Goal: Information Seeking & Learning: Learn about a topic

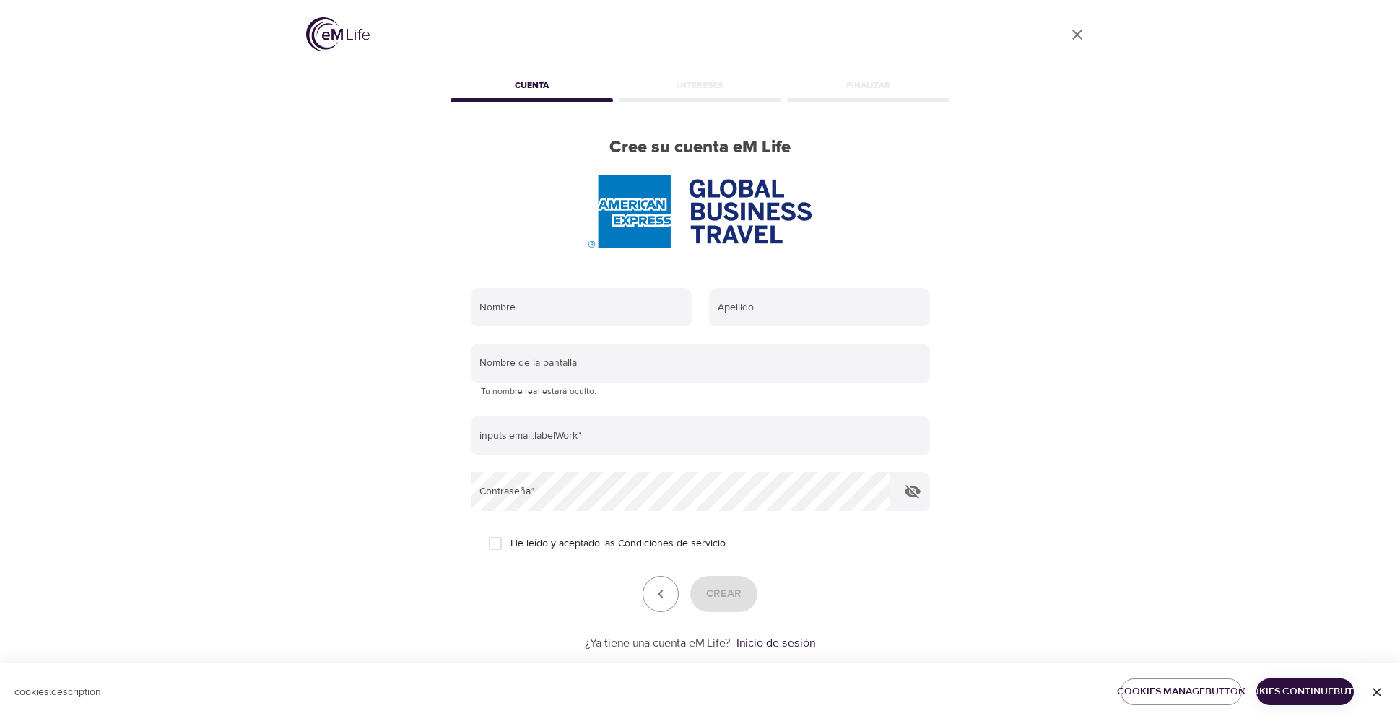
scroll to position [22, 0]
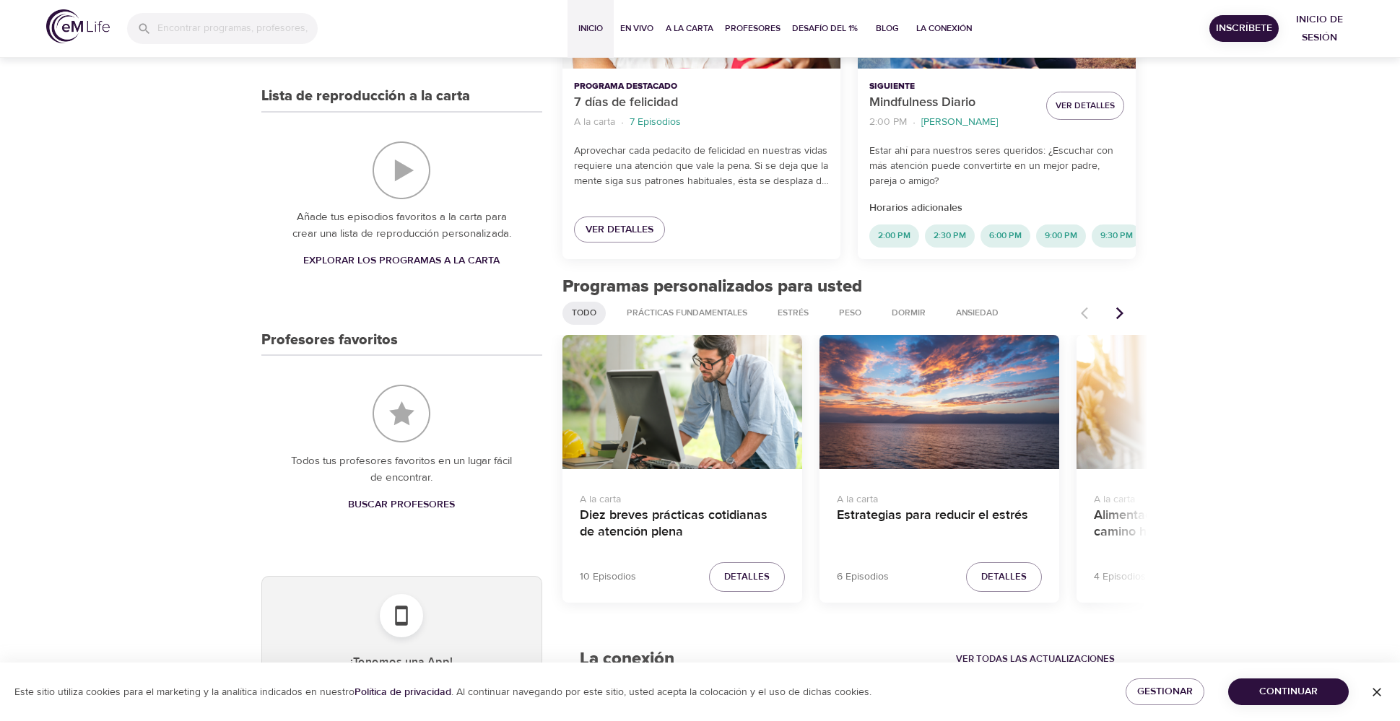
scroll to position [393, 0]
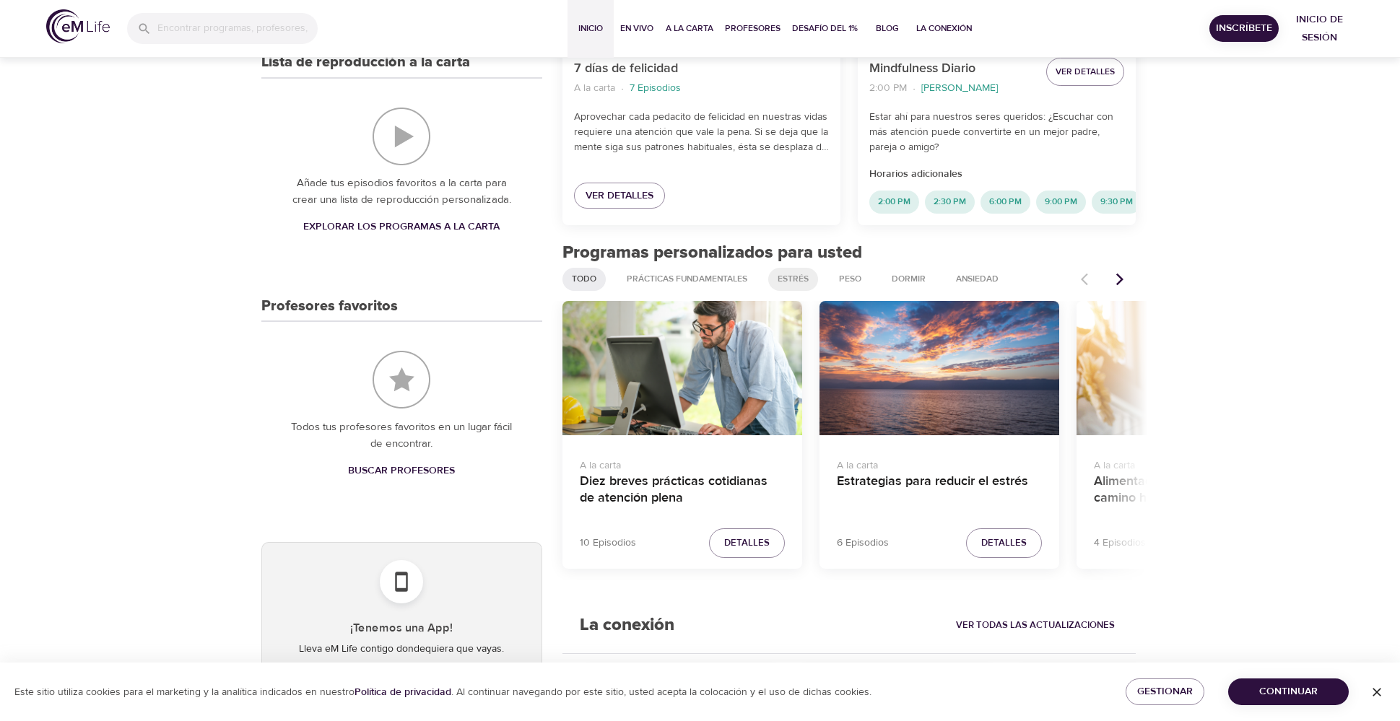
click at [806, 285] on span "Estrés" at bounding box center [793, 279] width 48 height 12
click at [991, 285] on span "Ansiedad" at bounding box center [977, 279] width 60 height 12
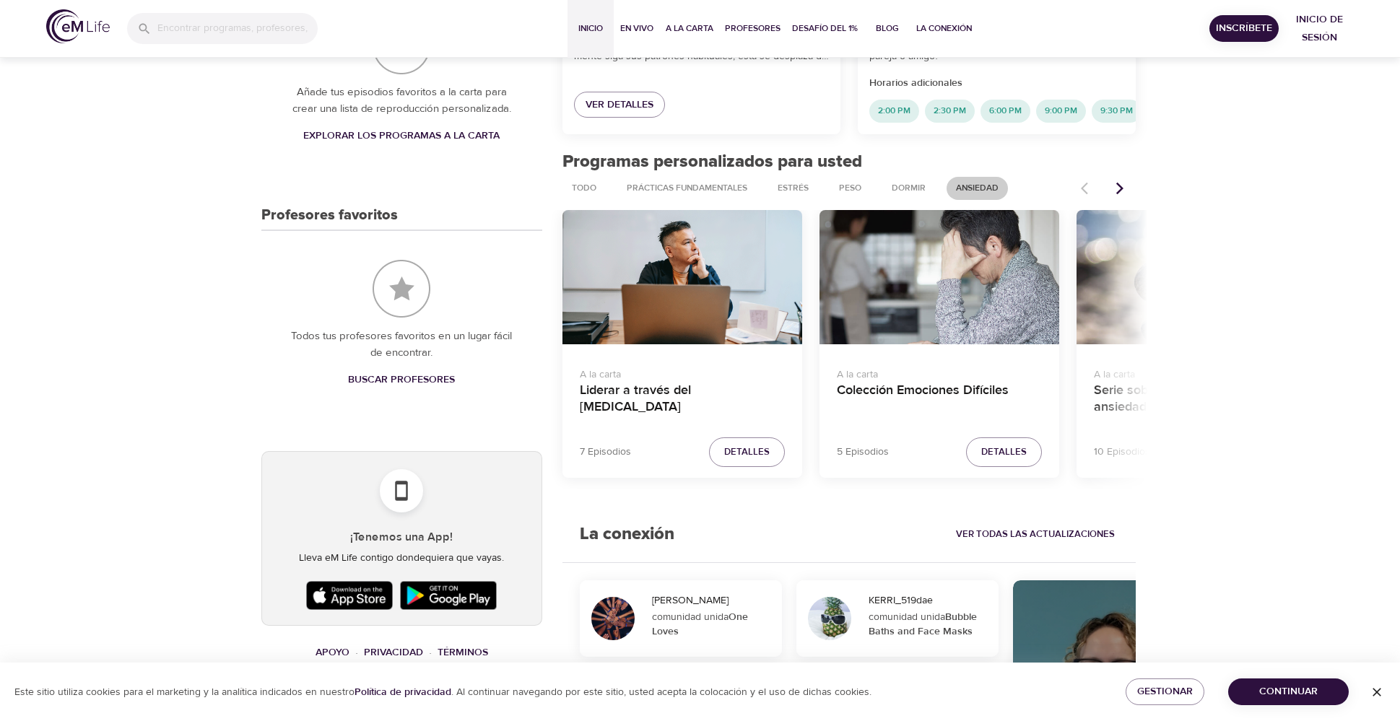
scroll to position [675, 0]
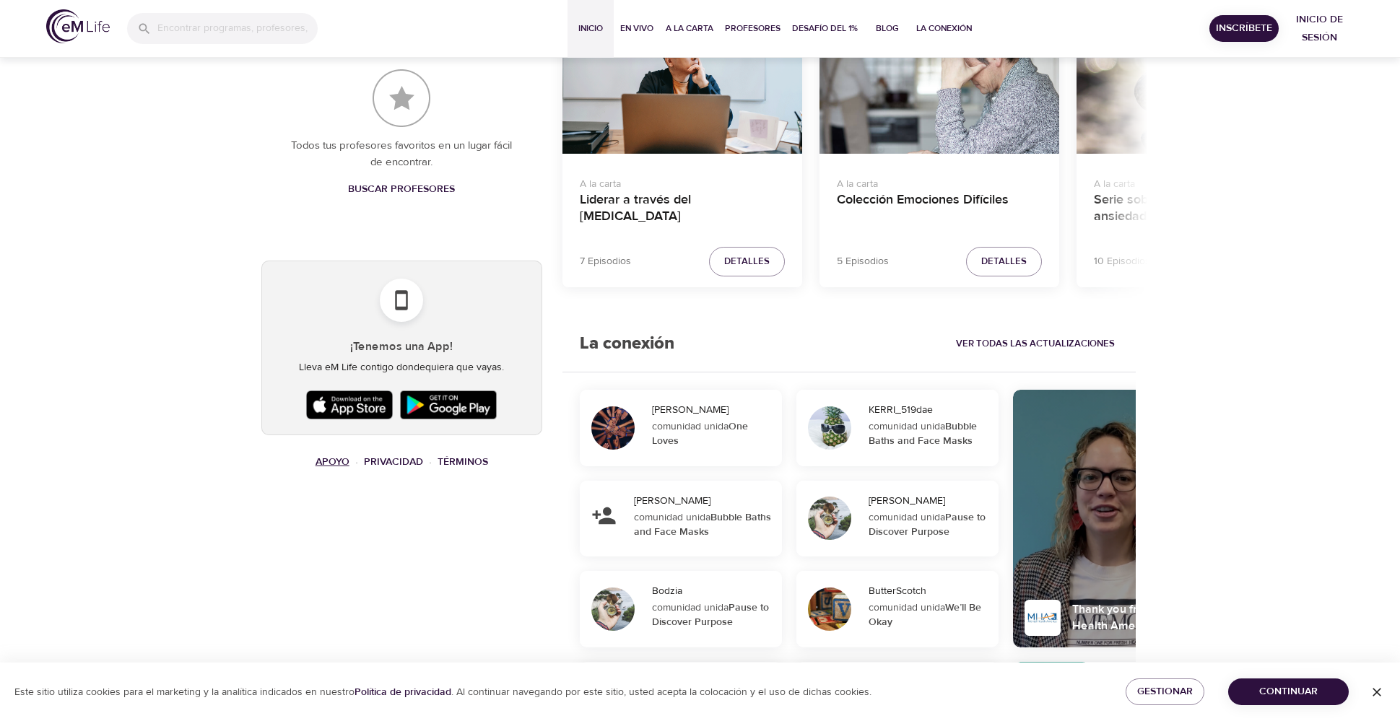
click at [337, 466] on link "Apoyo" at bounding box center [332, 461] width 34 height 13
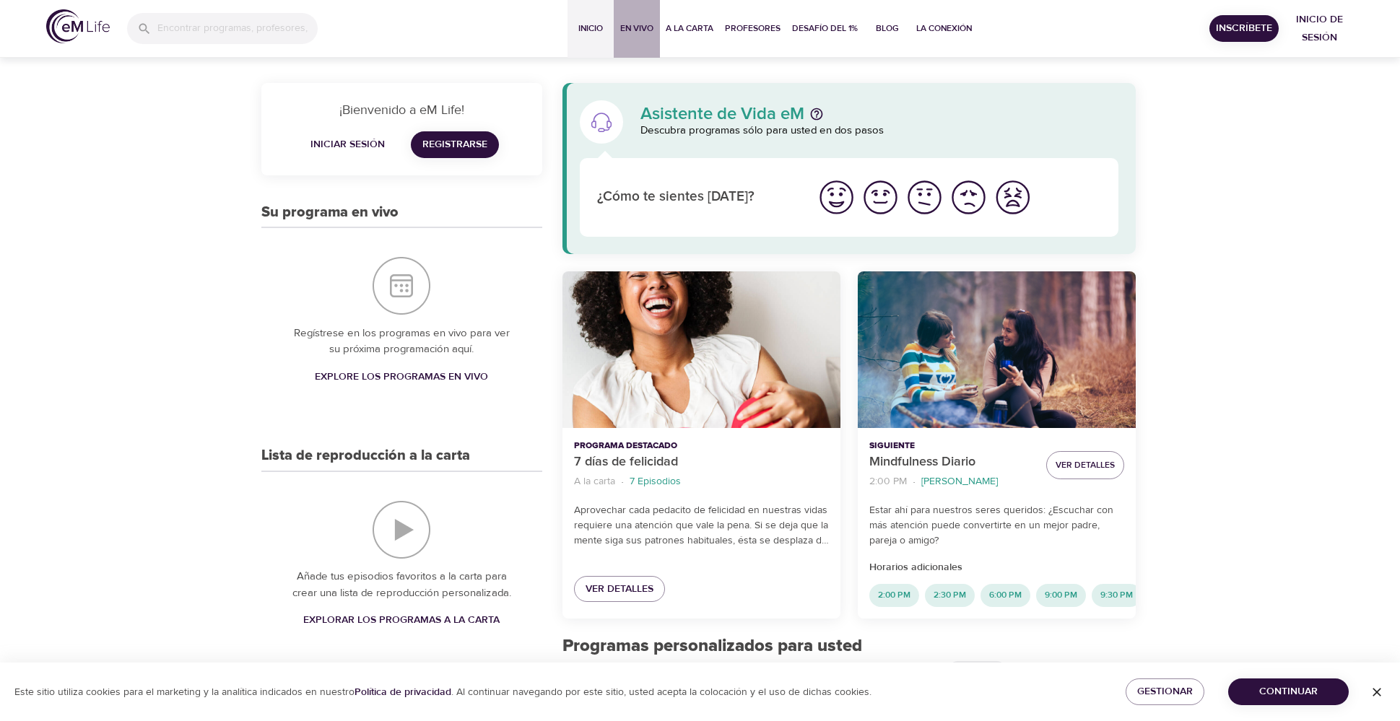
click at [618, 27] on button "En vivo" at bounding box center [637, 29] width 46 height 58
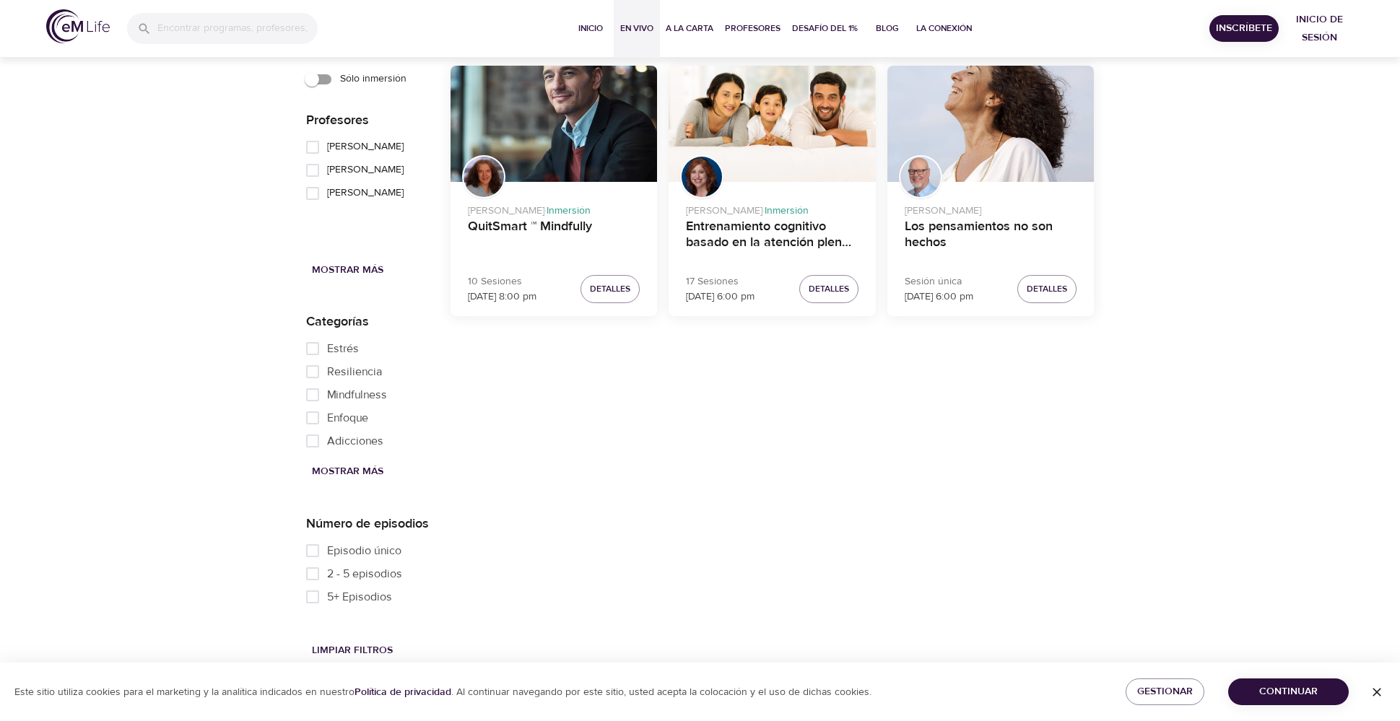
scroll to position [1635, 0]
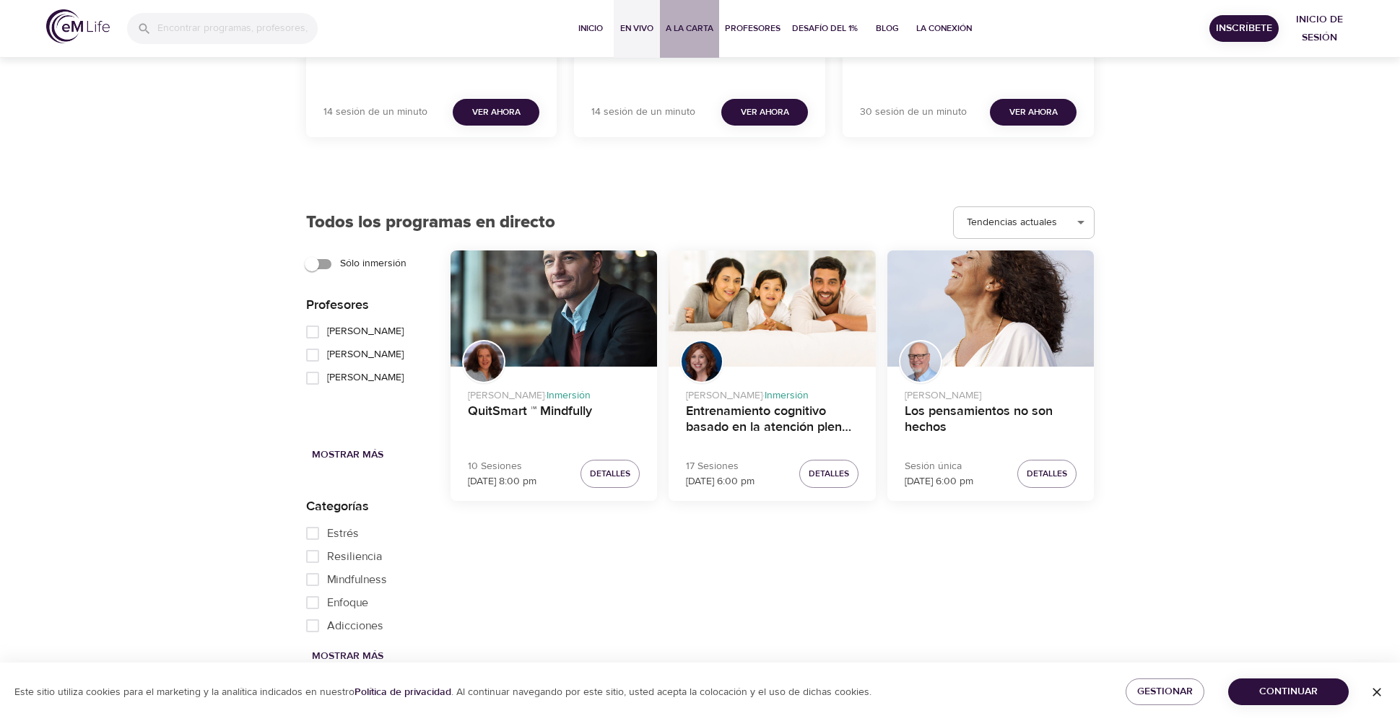
click at [699, 32] on span "A la carta" at bounding box center [690, 28] width 48 height 15
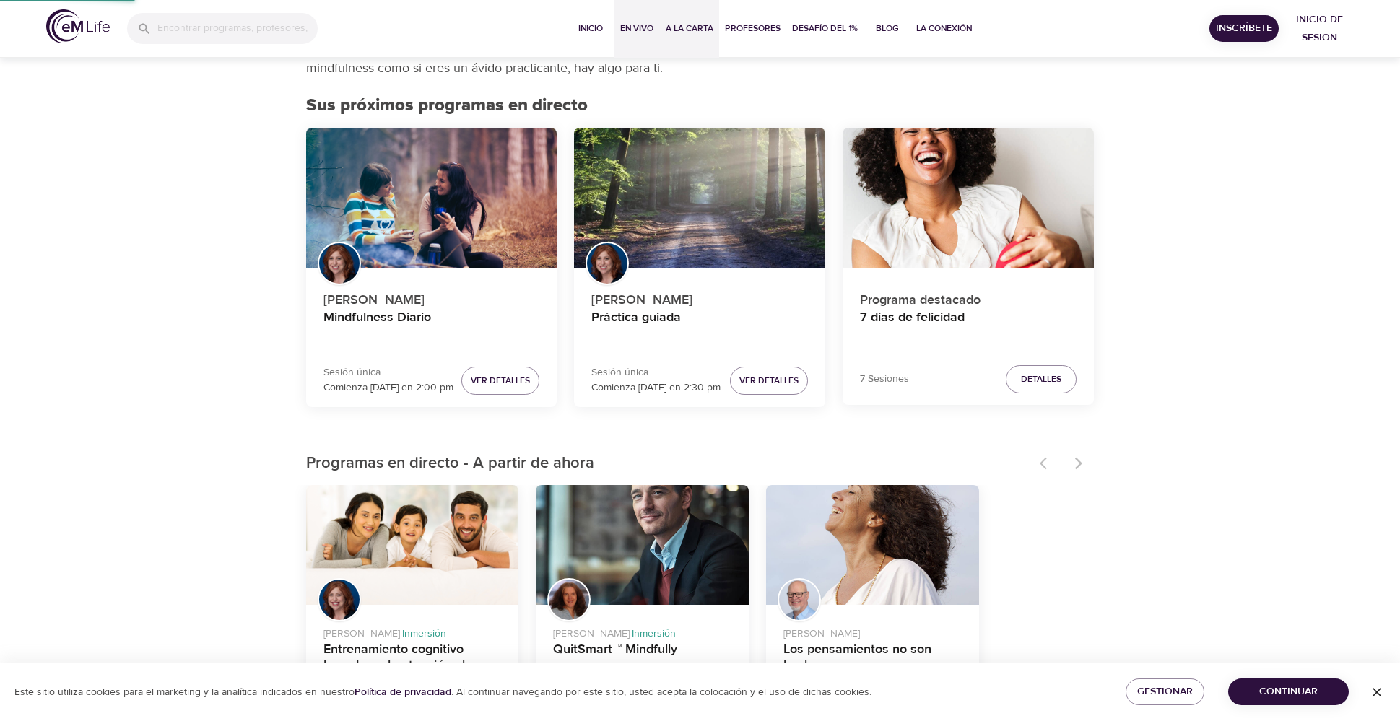
select select "recent"
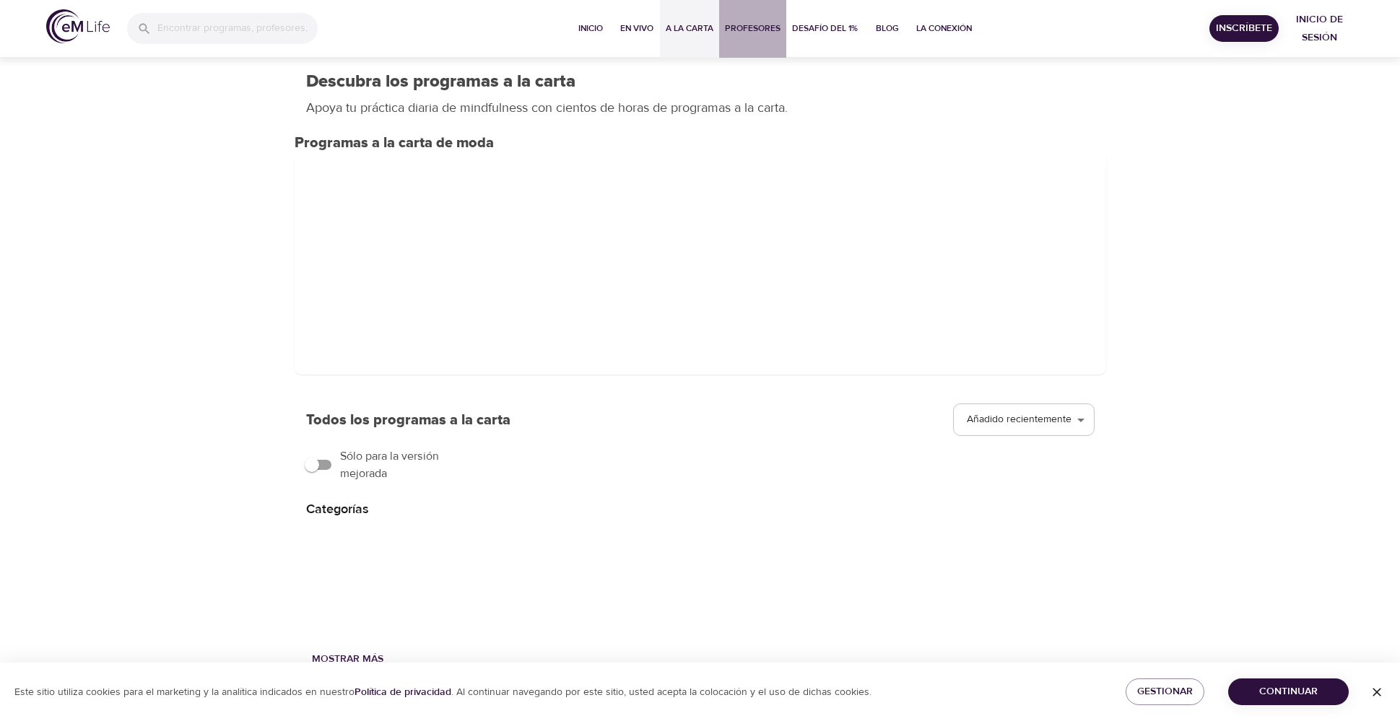
click at [762, 40] on button "Profesores" at bounding box center [752, 29] width 67 height 58
